Goal: Task Accomplishment & Management: Complete application form

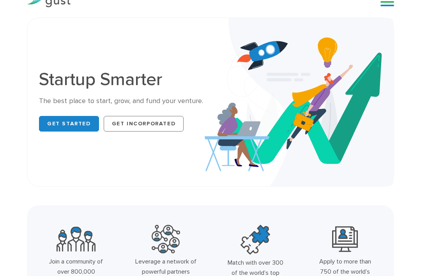
scroll to position [39, 0]
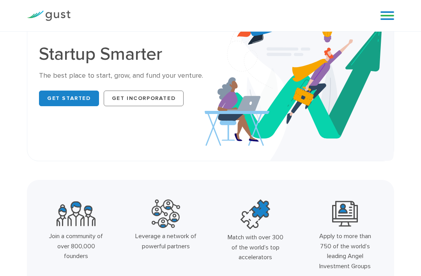
click at [57, 97] on link "Get Started" at bounding box center [69, 98] width 60 height 16
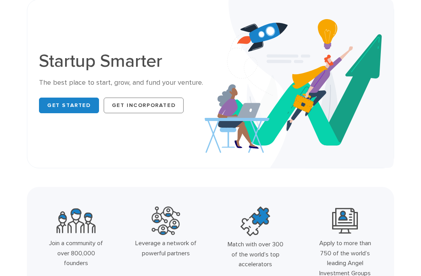
scroll to position [0, 0]
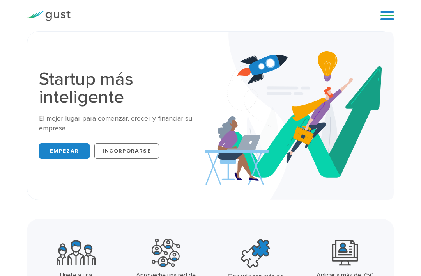
click at [121, 158] on link "INCORPORARSE" at bounding box center [126, 151] width 65 height 16
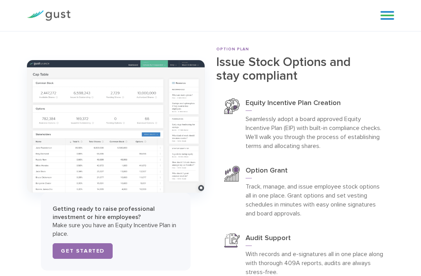
scroll to position [2128, 0]
click at [386, 21] on link at bounding box center [388, 16] width 14 height 12
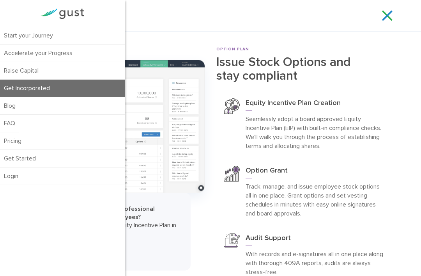
click at [17, 34] on link "Start your Journey" at bounding box center [62, 35] width 125 height 17
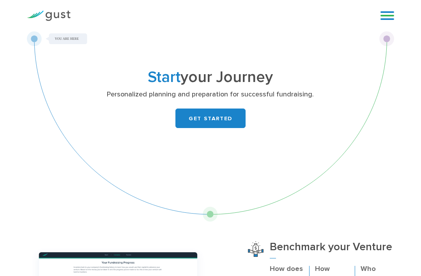
click at [222, 117] on link "GET STARTED" at bounding box center [211, 118] width 70 height 20
